Goal: Information Seeking & Learning: Find specific fact

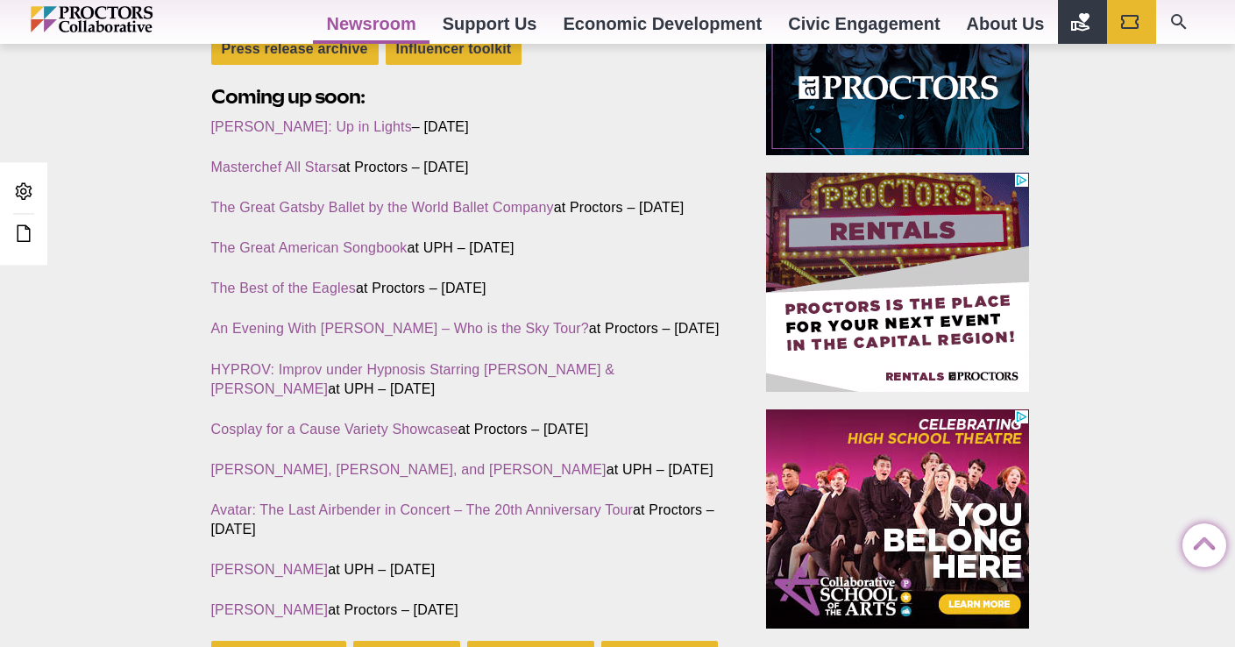
scroll to position [703, 0]
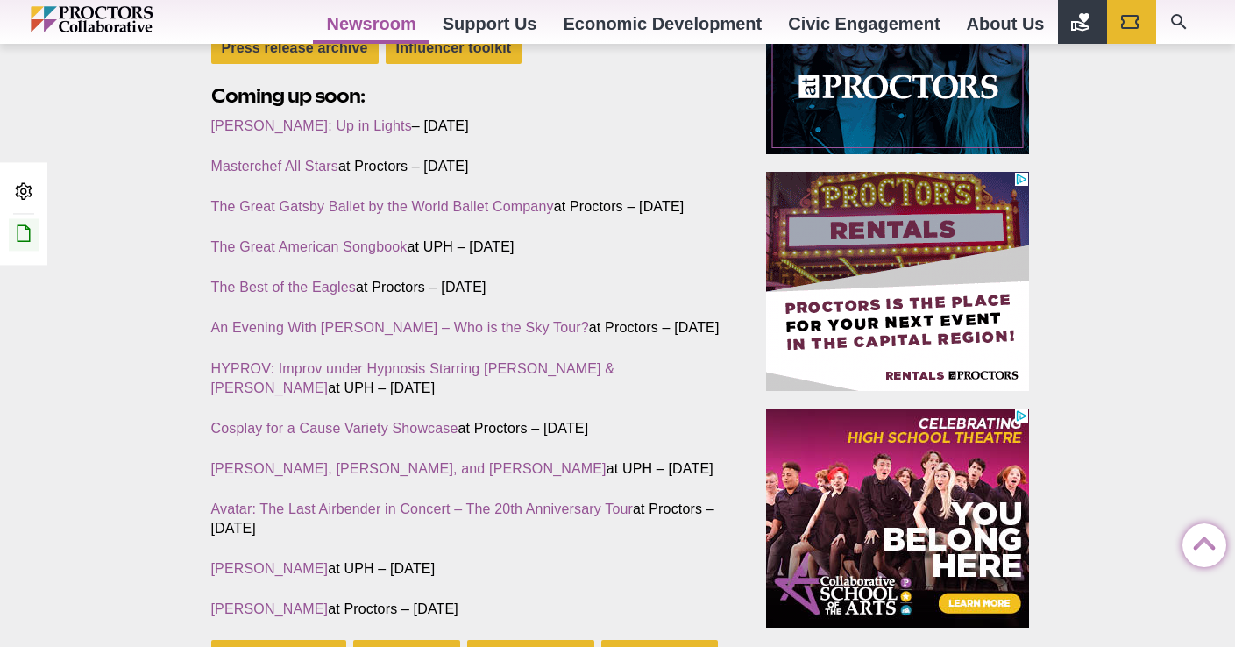
click at [34, 240] on link "Edit this Post/Page" at bounding box center [24, 234] width 30 height 32
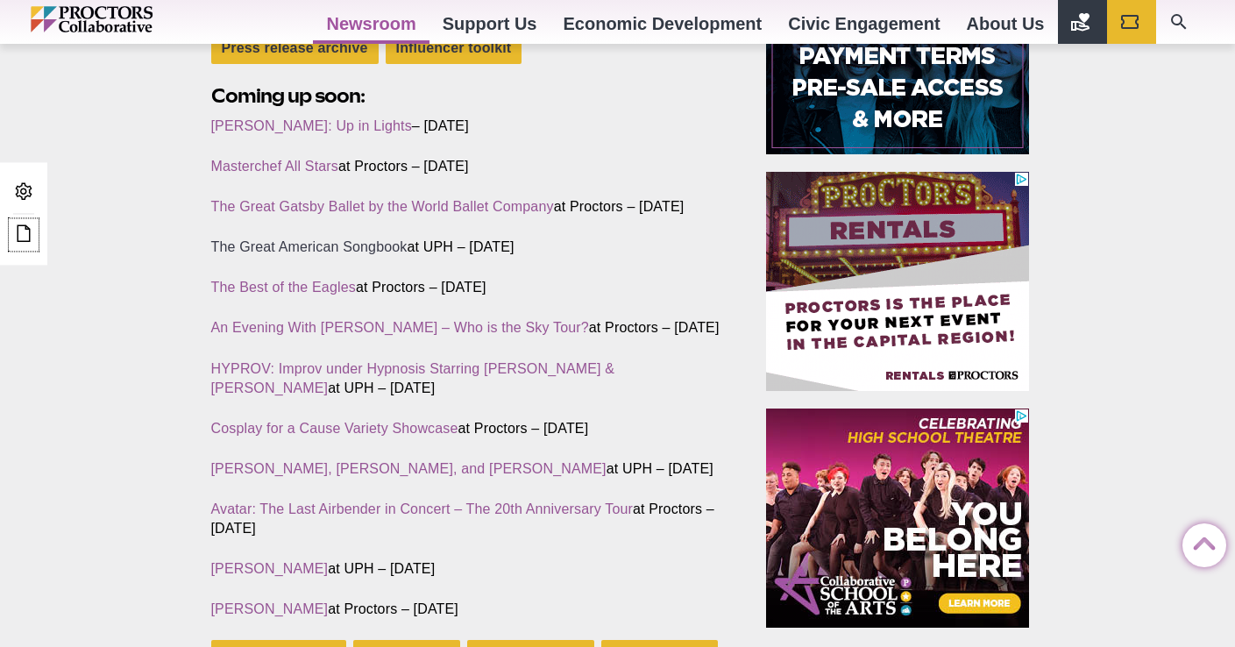
scroll to position [565, 0]
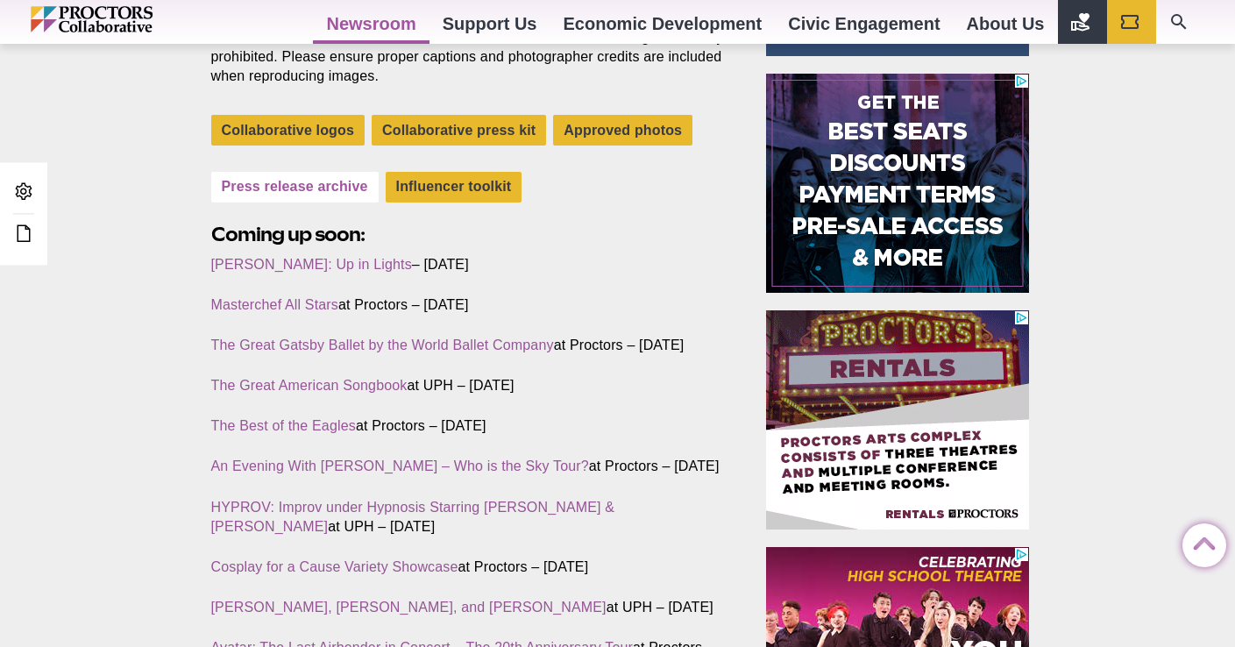
click at [295, 184] on link "Press release archive" at bounding box center [294, 187] width 167 height 31
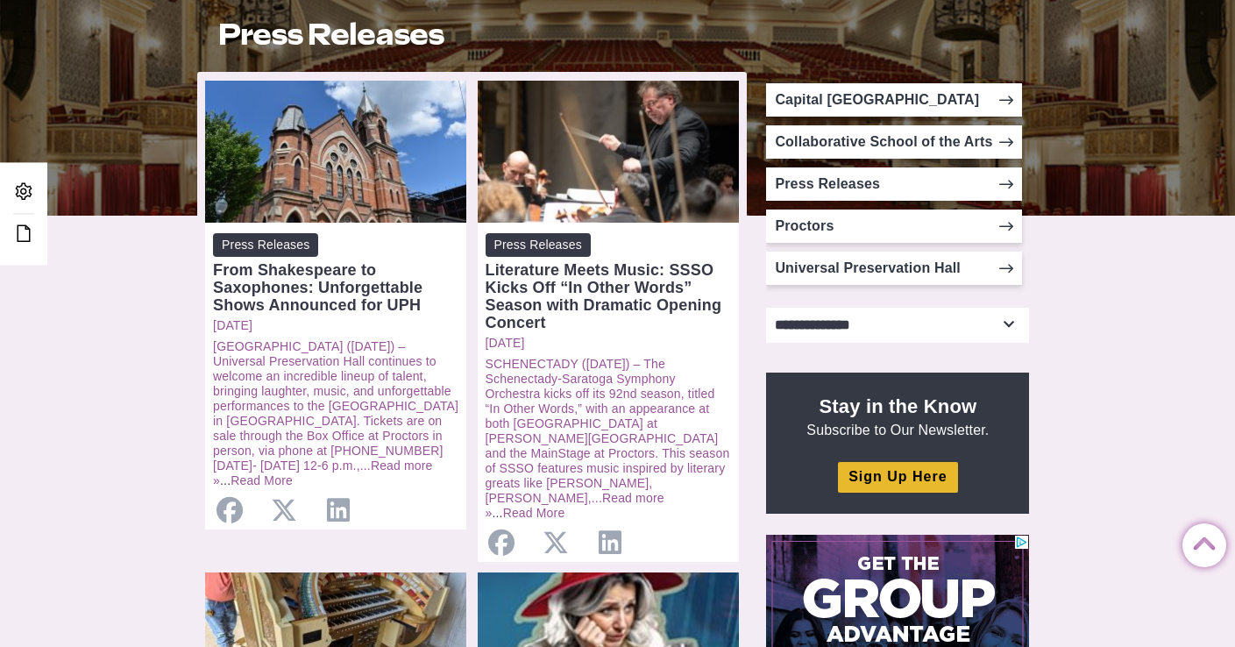
scroll to position [466, 0]
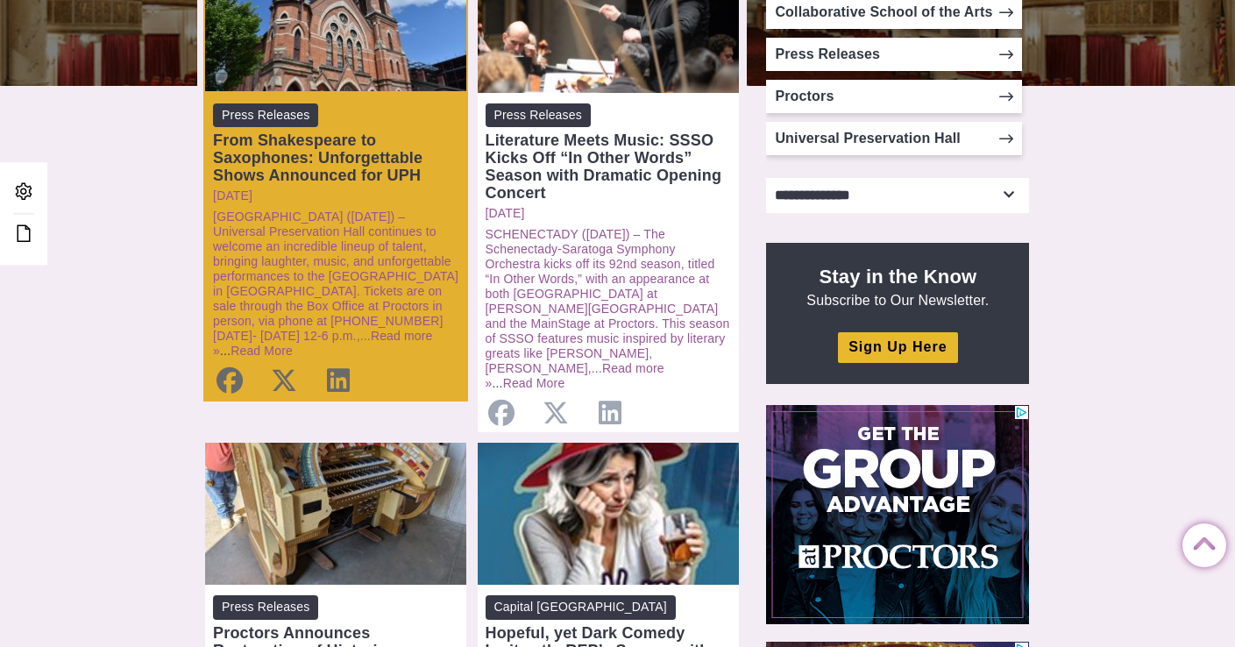
click at [384, 175] on div "From Shakespeare to Saxophones: Unforgettable Shows Announced for UPH" at bounding box center [335, 158] width 245 height 53
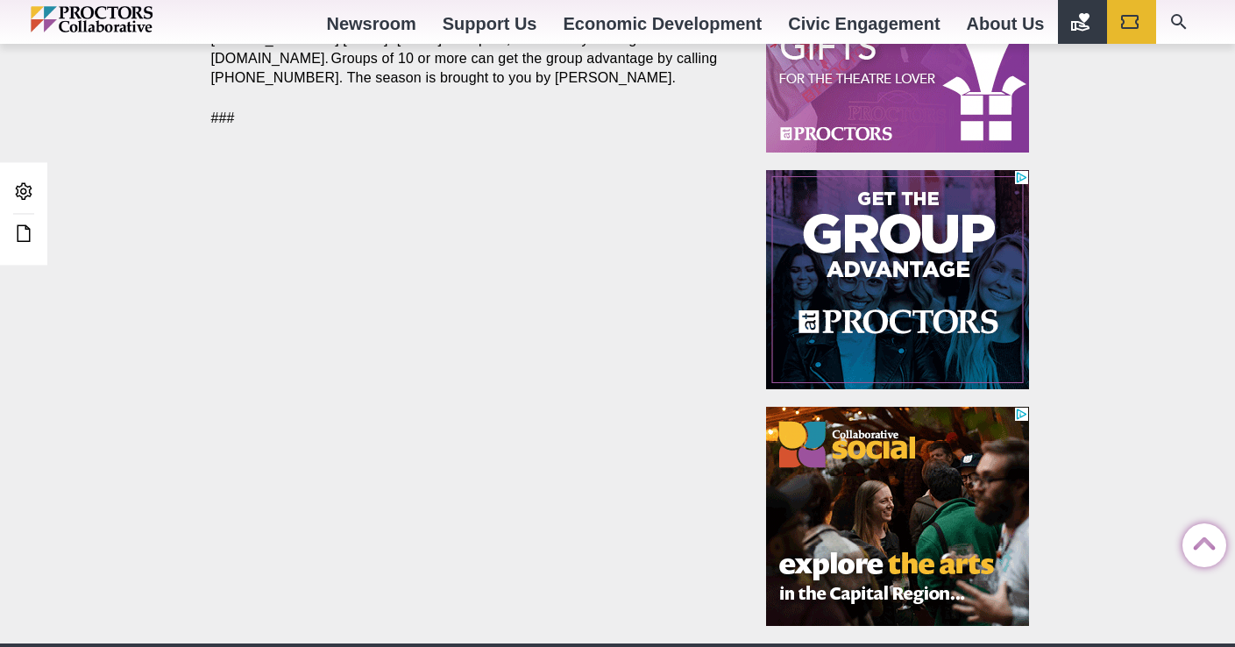
scroll to position [1543, 0]
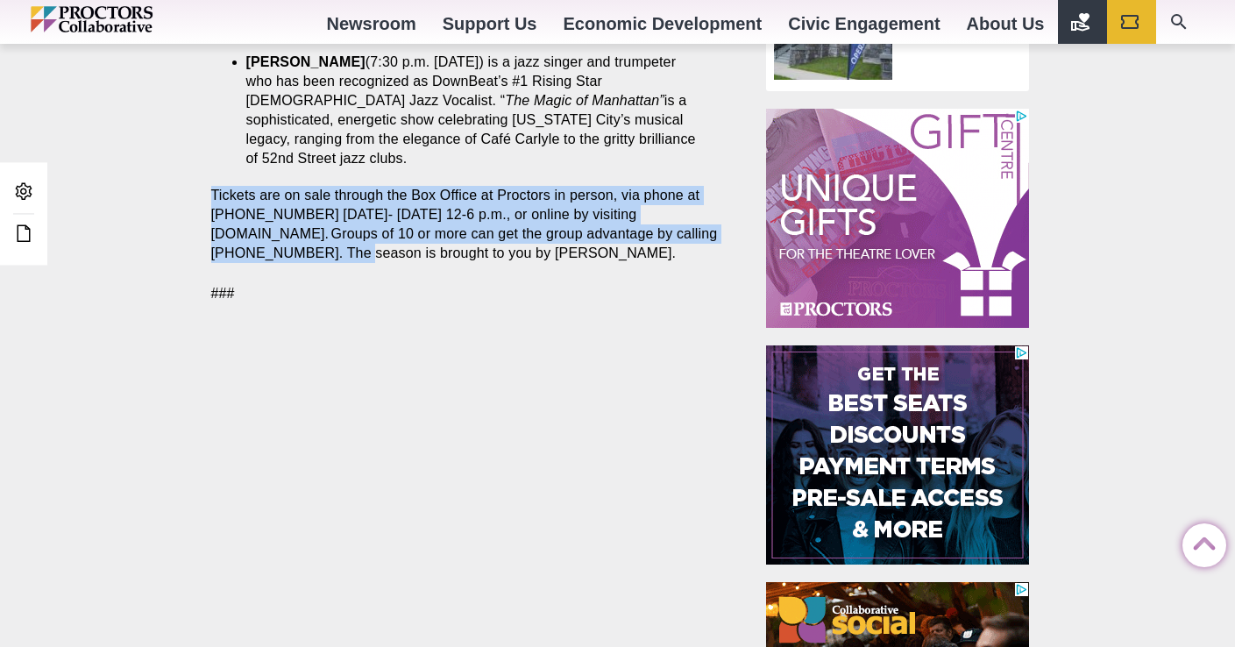
drag, startPoint x: 317, startPoint y: 234, endPoint x: 212, endPoint y: 181, distance: 118.0
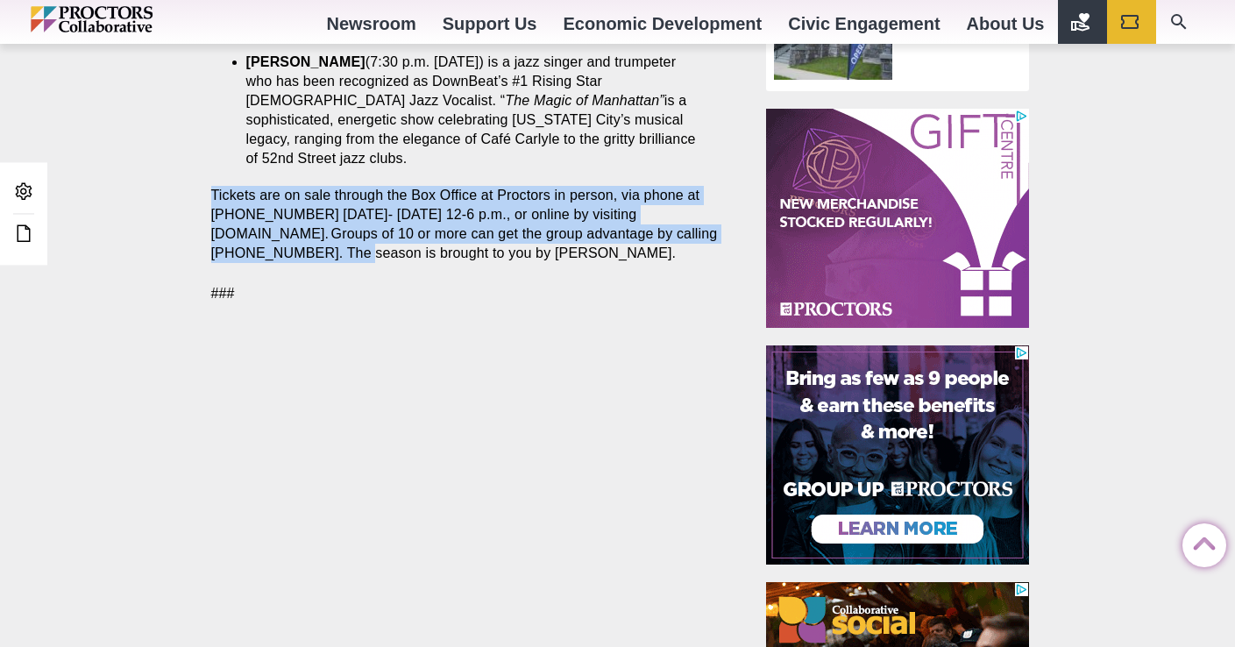
click at [212, 186] on p "Tickets are on sale through the Box Office at Proctors in person, via phone at …" at bounding box center [469, 224] width 516 height 77
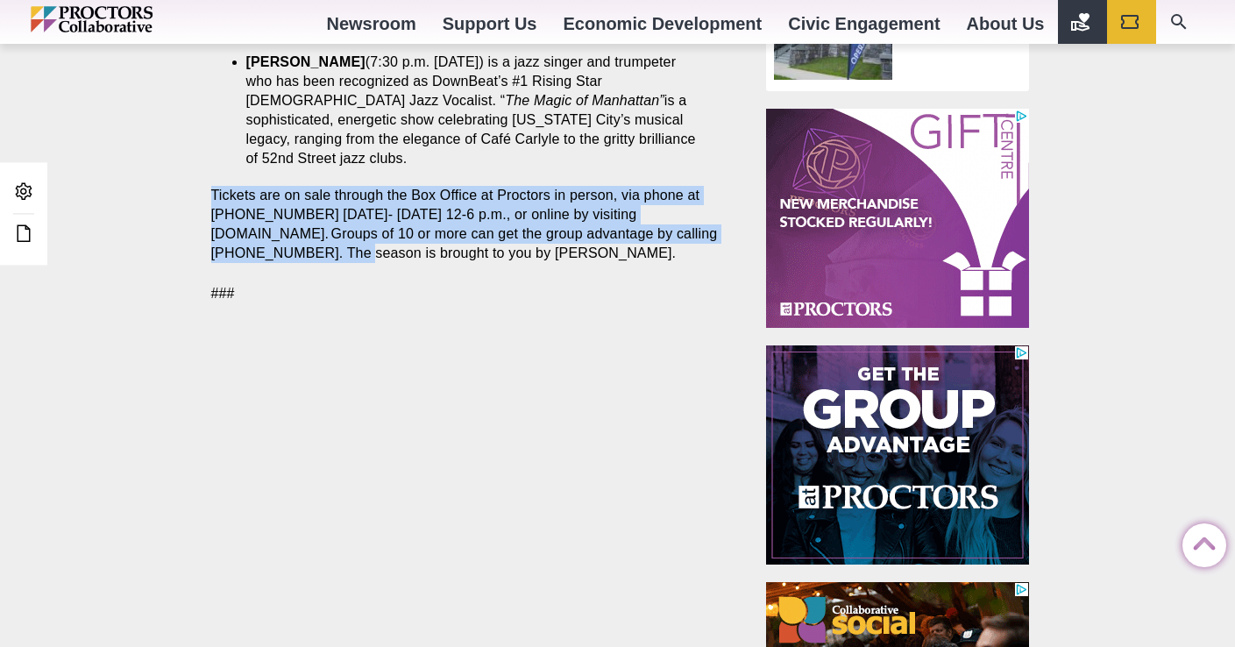
copy p "Tickets are on sale through the Box Office at Proctors in person, via phone at …"
